Goal: Task Accomplishment & Management: Complete application form

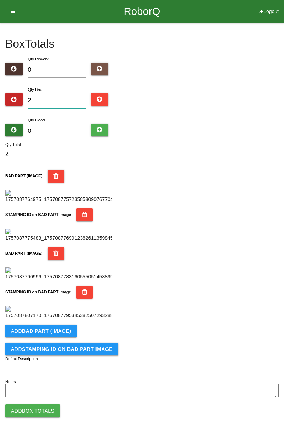
click at [52, 99] on input "2" at bounding box center [57, 100] width 58 height 15
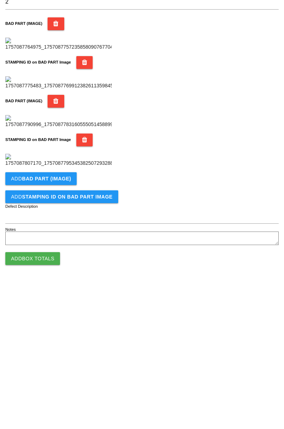
scroll to position [317, 0]
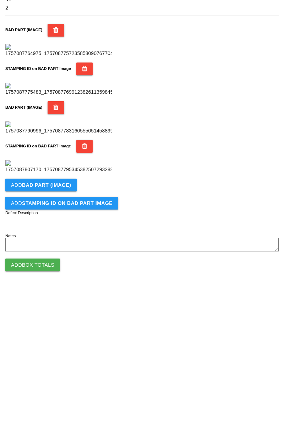
click at [45, 328] on b "BAD PART (IMAGE)" at bounding box center [46, 325] width 49 height 6
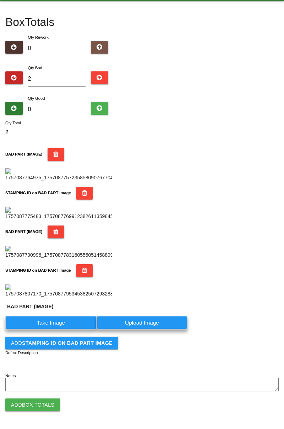
click at [56, 330] on label "Take Image" at bounding box center [50, 323] width 91 height 14
click at [0, 0] on \(IMAGE\) "Take Image" at bounding box center [0, 0] width 0 height 0
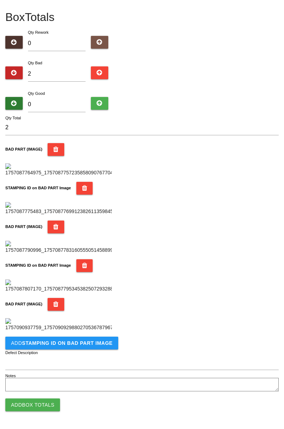
scroll to position [452, 0]
click at [57, 350] on button "Add STAMPING ID on BAD PART Image" at bounding box center [61, 343] width 113 height 13
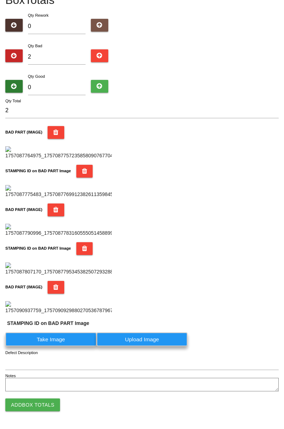
click at [41, 346] on label "Take Image" at bounding box center [50, 340] width 91 height 14
click at [0, 0] on PART "Take Image" at bounding box center [0, 0] width 0 height 0
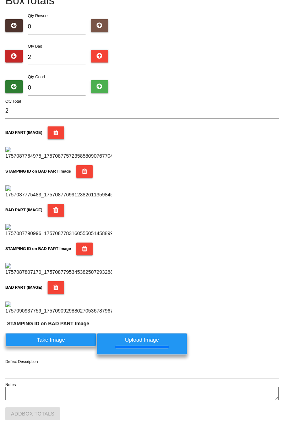
scroll to position [0, 0]
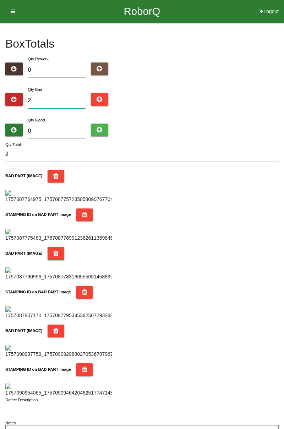
click at [55, 101] on input "2" at bounding box center [57, 100] width 58 height 15
type input "0"
type input "3"
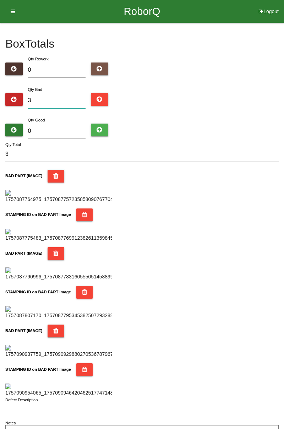
click at [56, 102] on input "3" at bounding box center [57, 100] width 58 height 15
type input "0"
type input "6"
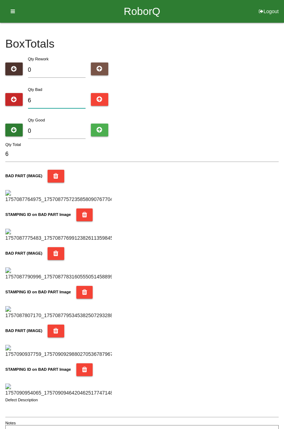
click at [60, 98] on input "6" at bounding box center [57, 100] width 58 height 15
type input "0"
type input "9"
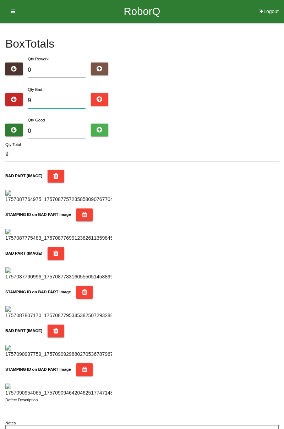
type input "9"
click at [60, 128] on input "0" at bounding box center [57, 131] width 58 height 15
type input "7"
type input "16"
type input "75"
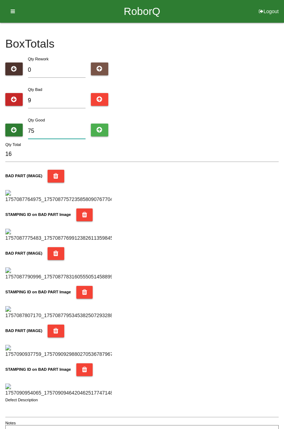
type input "84"
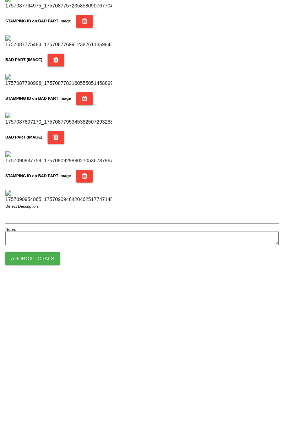
type input "75"
click at [43, 404] on button "Add Box Totals" at bounding box center [32, 405] width 55 height 13
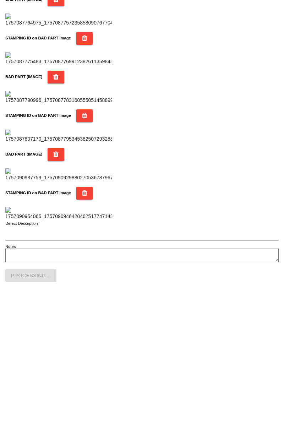
scroll to position [623, 0]
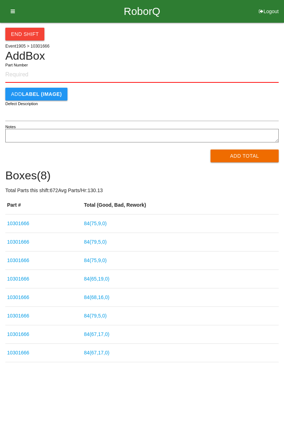
click at [23, 76] on input "Part Number" at bounding box center [142, 75] width 274 height 16
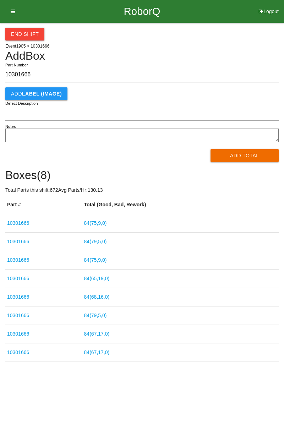
type input "10301666"
click at [244, 169] on h4 "Boxes ( 8 )" at bounding box center [142, 175] width 274 height 12
click at [239, 150] on button "Add Total" at bounding box center [245, 155] width 69 height 13
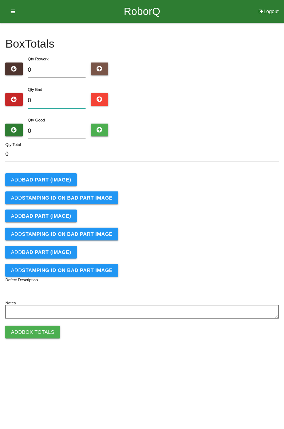
click at [65, 98] on input "0" at bounding box center [57, 100] width 58 height 15
type input "3"
click at [59, 179] on b "BAD PART (IMAGE)" at bounding box center [46, 180] width 49 height 6
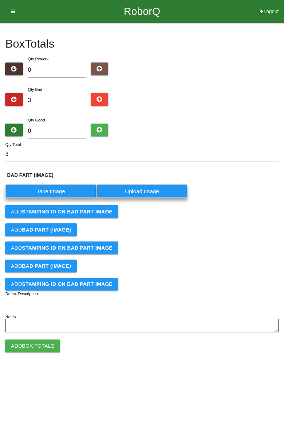
click at [60, 190] on label "Take Image" at bounding box center [50, 191] width 91 height 14
click at [0, 0] on \(IMAGE\) "Take Image" at bounding box center [0, 0] width 0 height 0
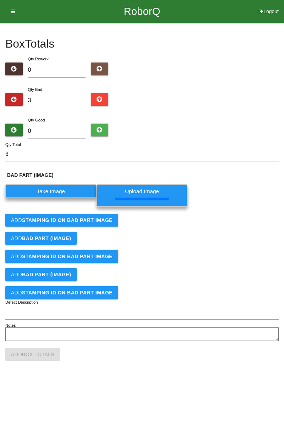
click at [81, 225] on button "Add STAMPING ID on BAD PART Image" at bounding box center [61, 220] width 113 height 13
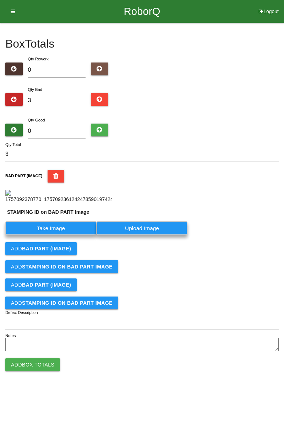
click at [66, 235] on label "Take Image" at bounding box center [50, 228] width 91 height 14
click at [0, 0] on PART "Take Image" at bounding box center [0, 0] width 0 height 0
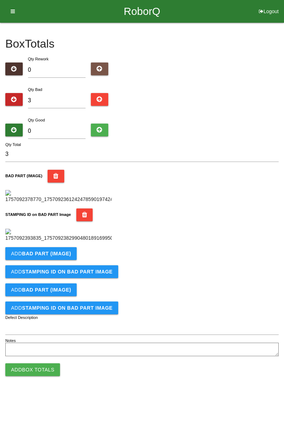
scroll to position [156, 0]
click at [72, 260] on button "Add BAD PART (IMAGE)" at bounding box center [40, 253] width 71 height 13
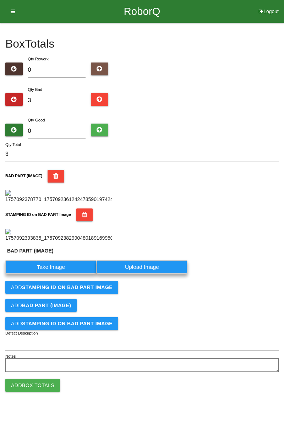
click at [65, 274] on label "Take Image" at bounding box center [50, 267] width 91 height 14
click at [0, 0] on \(IMAGE\) "Take Image" at bounding box center [0, 0] width 0 height 0
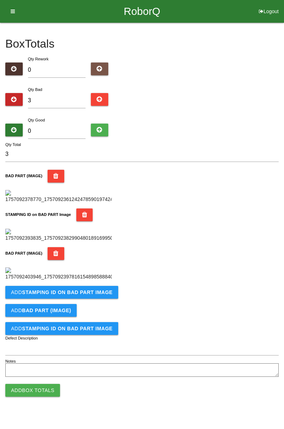
scroll to position [273, 0]
click at [109, 299] on button "Add STAMPING ID on BAD PART Image" at bounding box center [61, 292] width 113 height 13
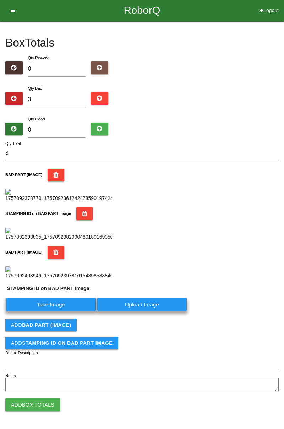
click at [70, 312] on label "Take Image" at bounding box center [50, 305] width 91 height 14
click at [0, 0] on PART "Take Image" at bounding box center [0, 0] width 0 height 0
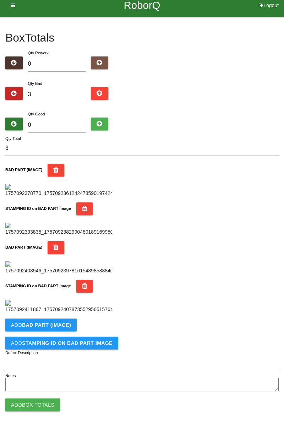
scroll to position [389, 0]
click at [69, 325] on b "BAD PART (IMAGE)" at bounding box center [46, 325] width 49 height 6
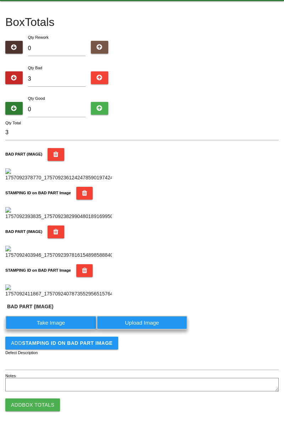
click at [67, 330] on label "Take Image" at bounding box center [50, 323] width 91 height 14
click at [0, 0] on \(IMAGE\) "Take Image" at bounding box center [0, 0] width 0 height 0
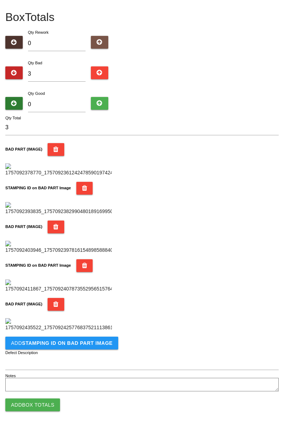
scroll to position [506, 0]
click at [99, 342] on b "STAMPING ID on BAD PART Image" at bounding box center [67, 343] width 91 height 6
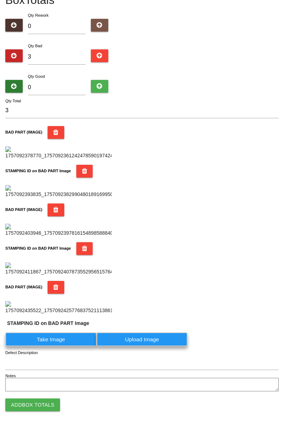
click at [75, 346] on label "Take Image" at bounding box center [50, 340] width 91 height 14
click at [0, 0] on PART "Take Image" at bounding box center [0, 0] width 0 height 0
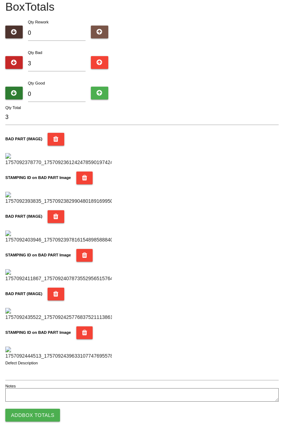
scroll to position [0, 0]
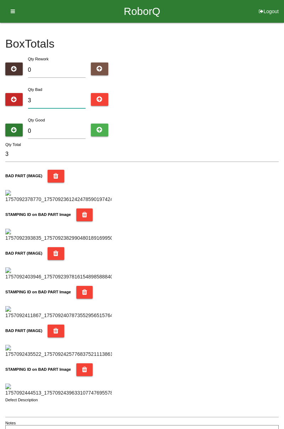
click at [61, 99] on input "3" at bounding box center [57, 100] width 58 height 15
type input "0"
type input "5"
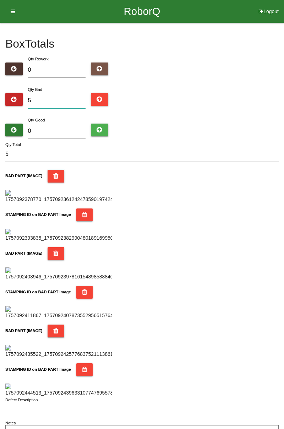
type input "0"
type input "7"
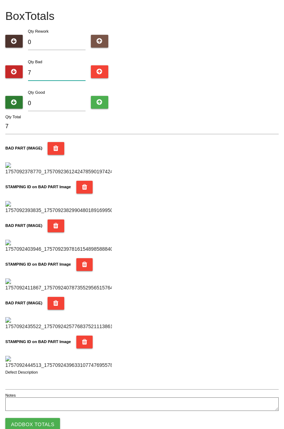
scroll to position [26, 0]
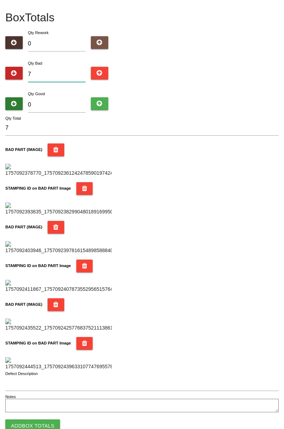
type input "0"
type input "1"
type input "12"
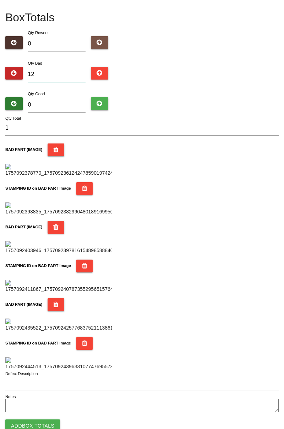
type input "12"
click at [284, 86] on div "Box Totals Translate Weight Weight unit: Rework Weight Bad Weight Good Weight 0…" at bounding box center [142, 205] width 284 height 418
click at [57, 72] on input "12" at bounding box center [57, 74] width 58 height 15
type input "1"
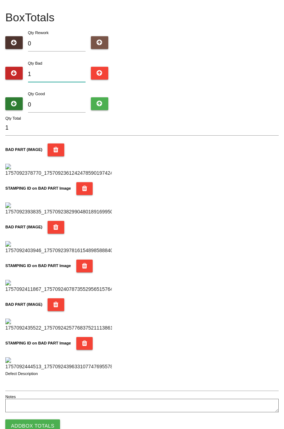
type input "14"
type input "1"
type input "16"
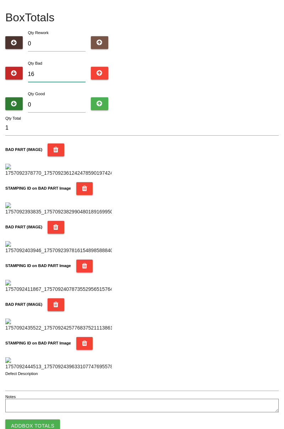
type input "16"
type input "1"
type input "18"
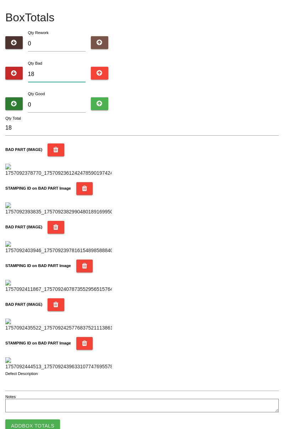
type input "18"
click at [61, 102] on input "0" at bounding box center [57, 104] width 58 height 15
type input "6"
type input "24"
type input "66"
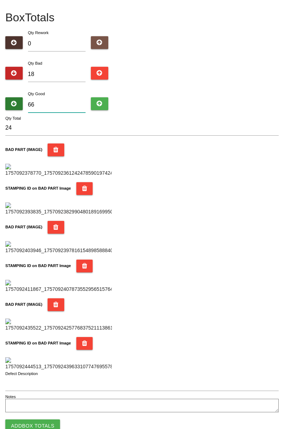
type input "84"
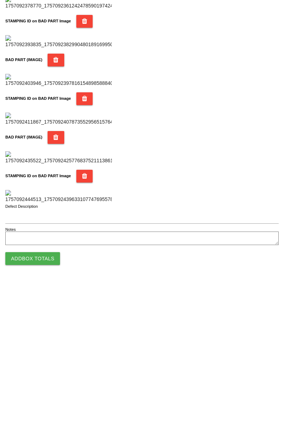
scroll to position [623, 0]
type input "66"
click at [47, 407] on button "Add Box Totals" at bounding box center [32, 405] width 55 height 13
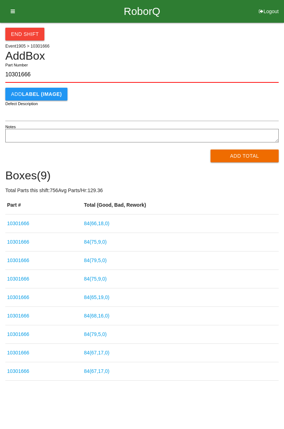
type input "10301666"
click at [237, 158] on button "Add Total" at bounding box center [245, 156] width 69 height 13
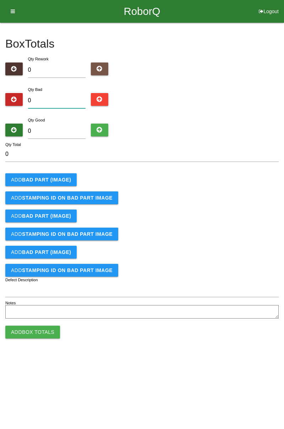
click at [58, 99] on input "0" at bounding box center [57, 100] width 58 height 15
type input "4"
click at [61, 178] on b "BAD PART (IMAGE)" at bounding box center [46, 180] width 49 height 6
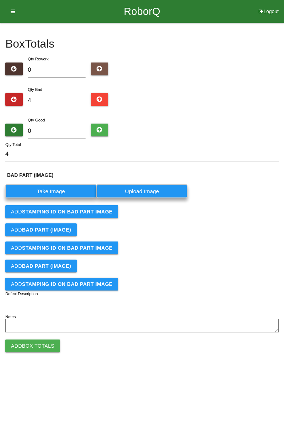
click at [55, 191] on label "Take Image" at bounding box center [50, 191] width 91 height 14
click at [0, 0] on \(IMAGE\) "Take Image" at bounding box center [0, 0] width 0 height 0
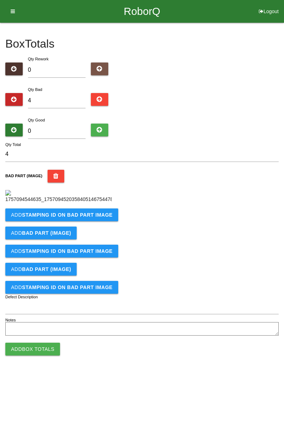
click at [98, 221] on button "Add STAMPING ID on BAD PART Image" at bounding box center [61, 215] width 113 height 13
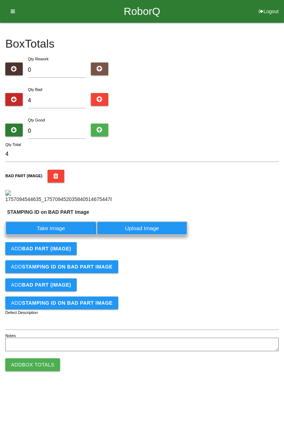
click at [69, 235] on label "Take Image" at bounding box center [50, 228] width 91 height 14
click at [0, 0] on PART "Take Image" at bounding box center [0, 0] width 0 height 0
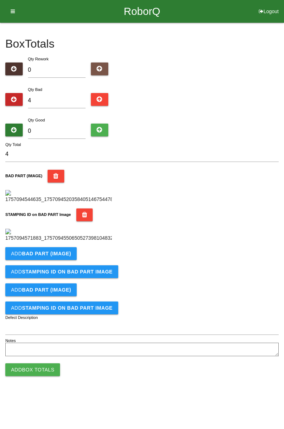
scroll to position [156, 0]
click at [60, 257] on b "BAD PART (IMAGE)" at bounding box center [46, 254] width 49 height 6
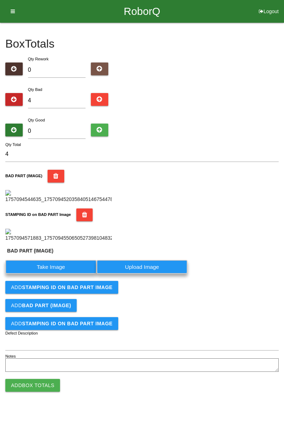
click at [59, 274] on label "Take Image" at bounding box center [50, 267] width 91 height 14
click at [0, 0] on \(IMAGE\) "Take Image" at bounding box center [0, 0] width 0 height 0
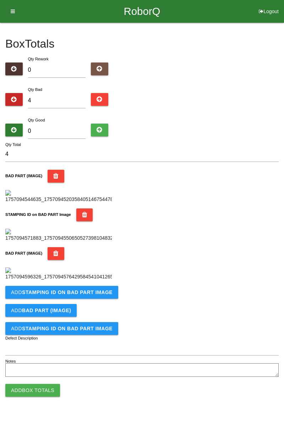
scroll to position [273, 0]
click at [89, 295] on b "STAMPING ID on BAD PART Image" at bounding box center [67, 293] width 91 height 6
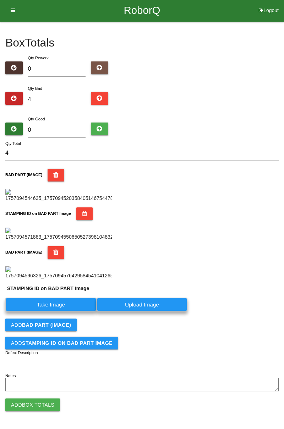
click at [65, 312] on label "Take Image" at bounding box center [50, 305] width 91 height 14
click at [0, 0] on PART "Take Image" at bounding box center [0, 0] width 0 height 0
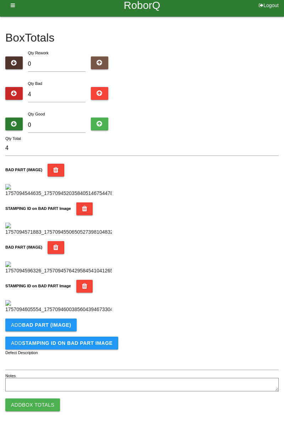
scroll to position [389, 0]
click at [58, 325] on b "BAD PART (IMAGE)" at bounding box center [46, 325] width 49 height 6
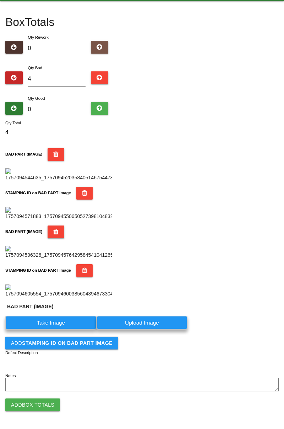
click at [64, 330] on label "Take Image" at bounding box center [50, 323] width 91 height 14
click at [0, 0] on \(IMAGE\) "Take Image" at bounding box center [0, 0] width 0 height 0
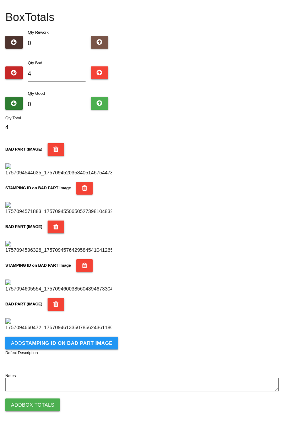
scroll to position [506, 0]
click at [79, 346] on b "STAMPING ID on BAD PART Image" at bounding box center [67, 343] width 91 height 6
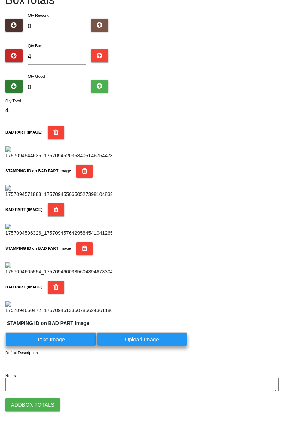
click at [59, 346] on label "Take Image" at bounding box center [50, 340] width 91 height 14
click at [0, 0] on PART "Take Image" at bounding box center [0, 0] width 0 height 0
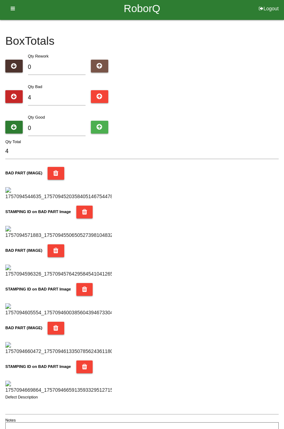
scroll to position [0, 0]
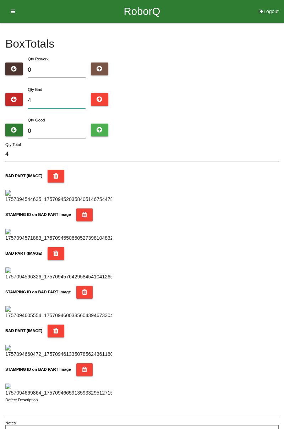
click at [59, 100] on input "4" at bounding box center [57, 100] width 58 height 15
type input "0"
type input "7"
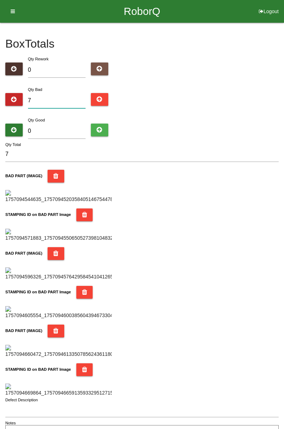
type input "7"
click at [282, 105] on div "Box Totals Translate Weight Weight unit: Rework Weight Bad Weight Good Weight 0…" at bounding box center [142, 232] width 284 height 418
